Goal: Transaction & Acquisition: Subscribe to service/newsletter

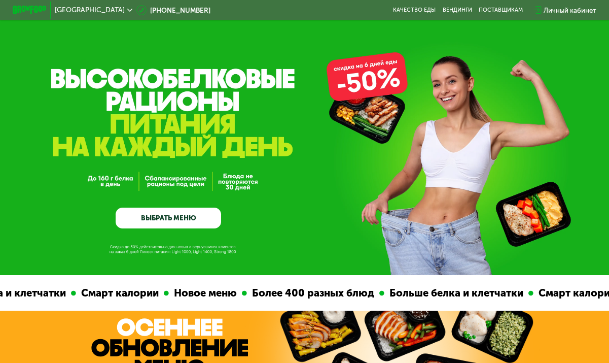
click at [164, 213] on link "ВЫБРАТЬ МЕНЮ" at bounding box center [168, 217] width 105 height 21
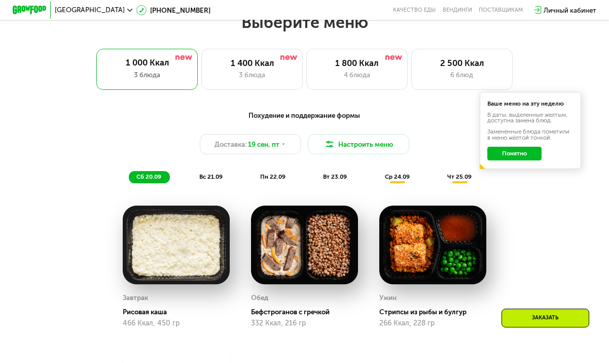
scroll to position [547, 0]
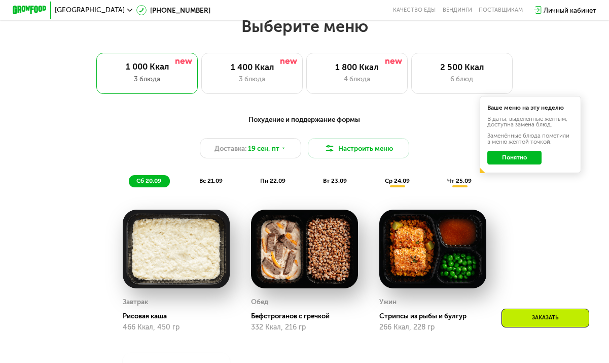
click at [531, 164] on button "Понятно" at bounding box center [514, 158] width 54 height 14
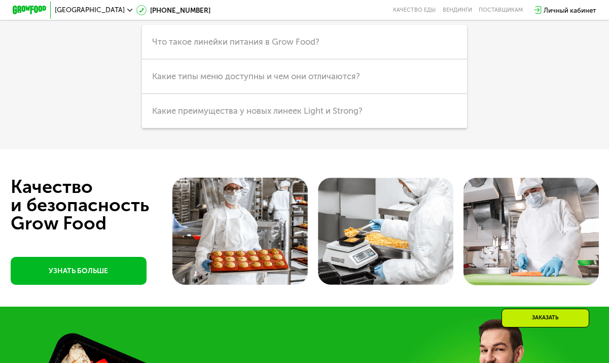
scroll to position [2231, 0]
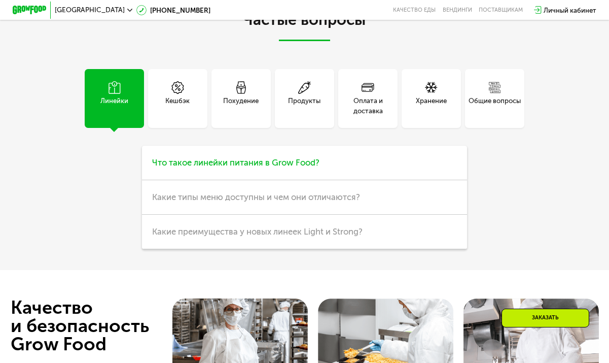
click at [178, 180] on h3 "Что такое линейки питания в Grow Food?" at bounding box center [304, 163] width 325 height 34
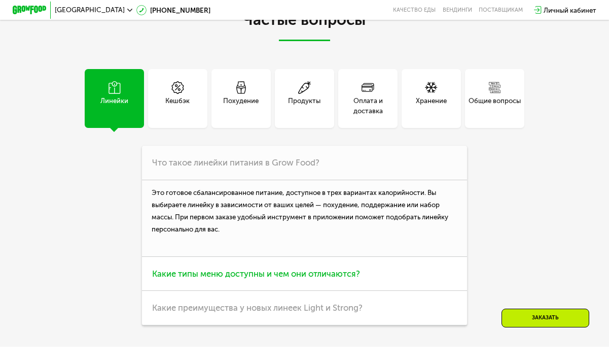
click at [206, 278] on span "Какие типы меню доступны и чем они отличаются?" at bounding box center [256, 273] width 208 height 10
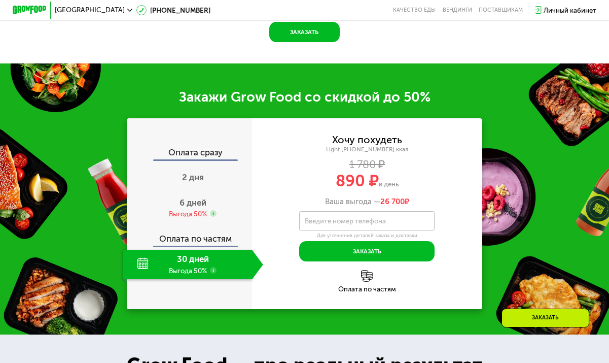
scroll to position [1045, 0]
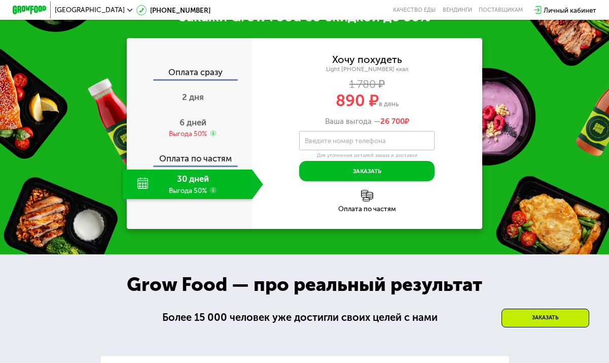
click at [212, 193] on use at bounding box center [213, 190] width 7 height 7
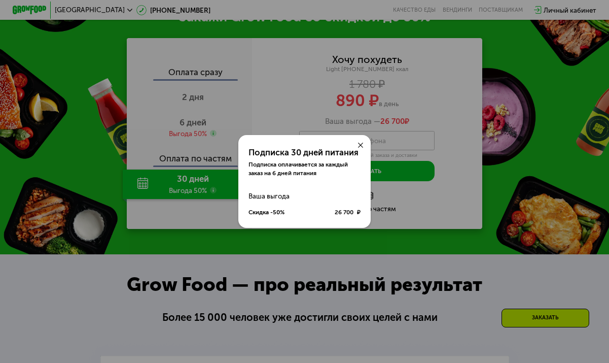
click at [358, 144] on icon at bounding box center [360, 144] width 5 height 5
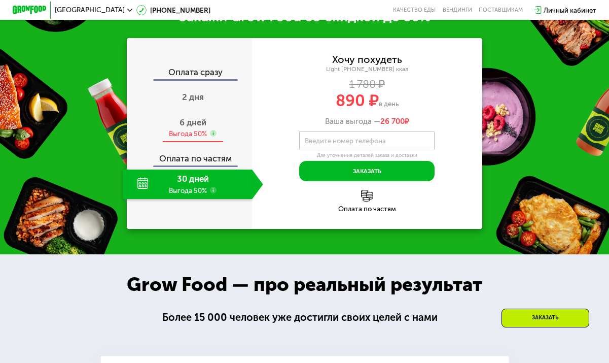
click at [198, 138] on div "Выгода 50%" at bounding box center [188, 133] width 38 height 9
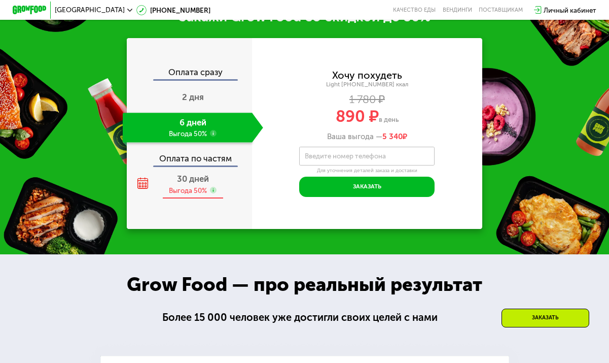
click at [194, 184] on span "30 дней" at bounding box center [193, 178] width 32 height 10
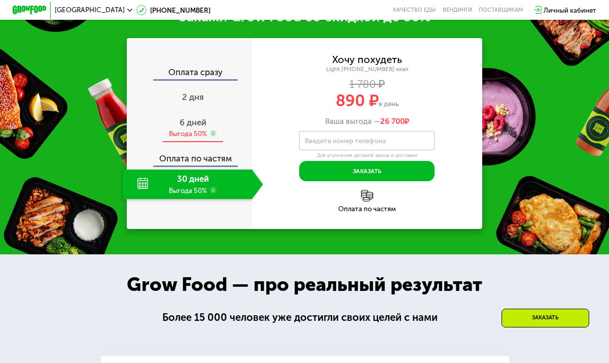
click at [195, 142] on div "6 дней Выгода 50%" at bounding box center [193, 127] width 140 height 29
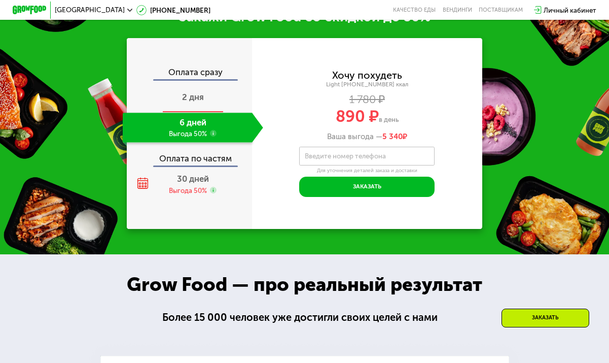
click at [198, 113] on div "2 дня" at bounding box center [193, 97] width 140 height 29
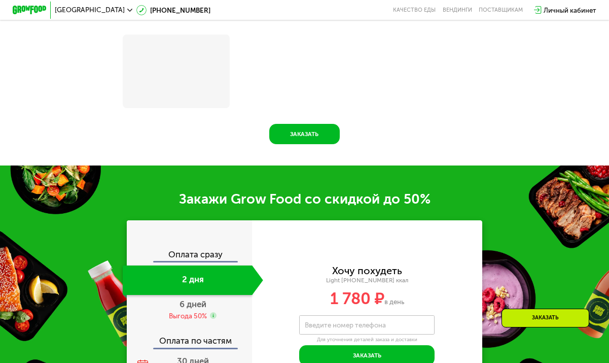
scroll to position [1230, 0]
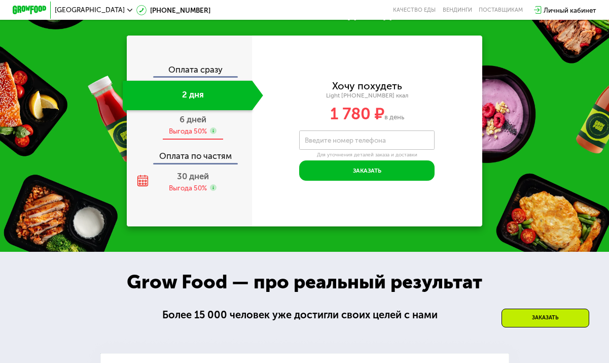
click at [193, 135] on div "Выгода 50%" at bounding box center [188, 130] width 38 height 9
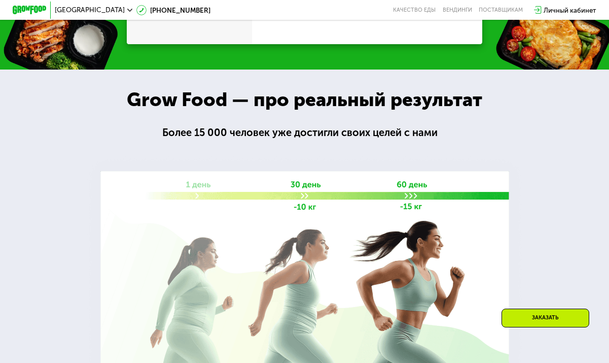
scroll to position [1045, 0]
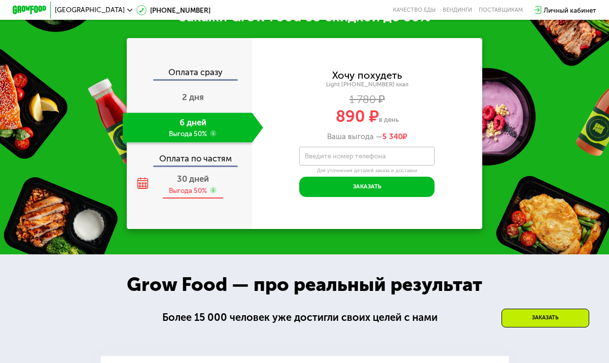
click at [187, 199] on div "30 дней Выгода 50%" at bounding box center [193, 183] width 140 height 29
